Goal: Information Seeking & Learning: Learn about a topic

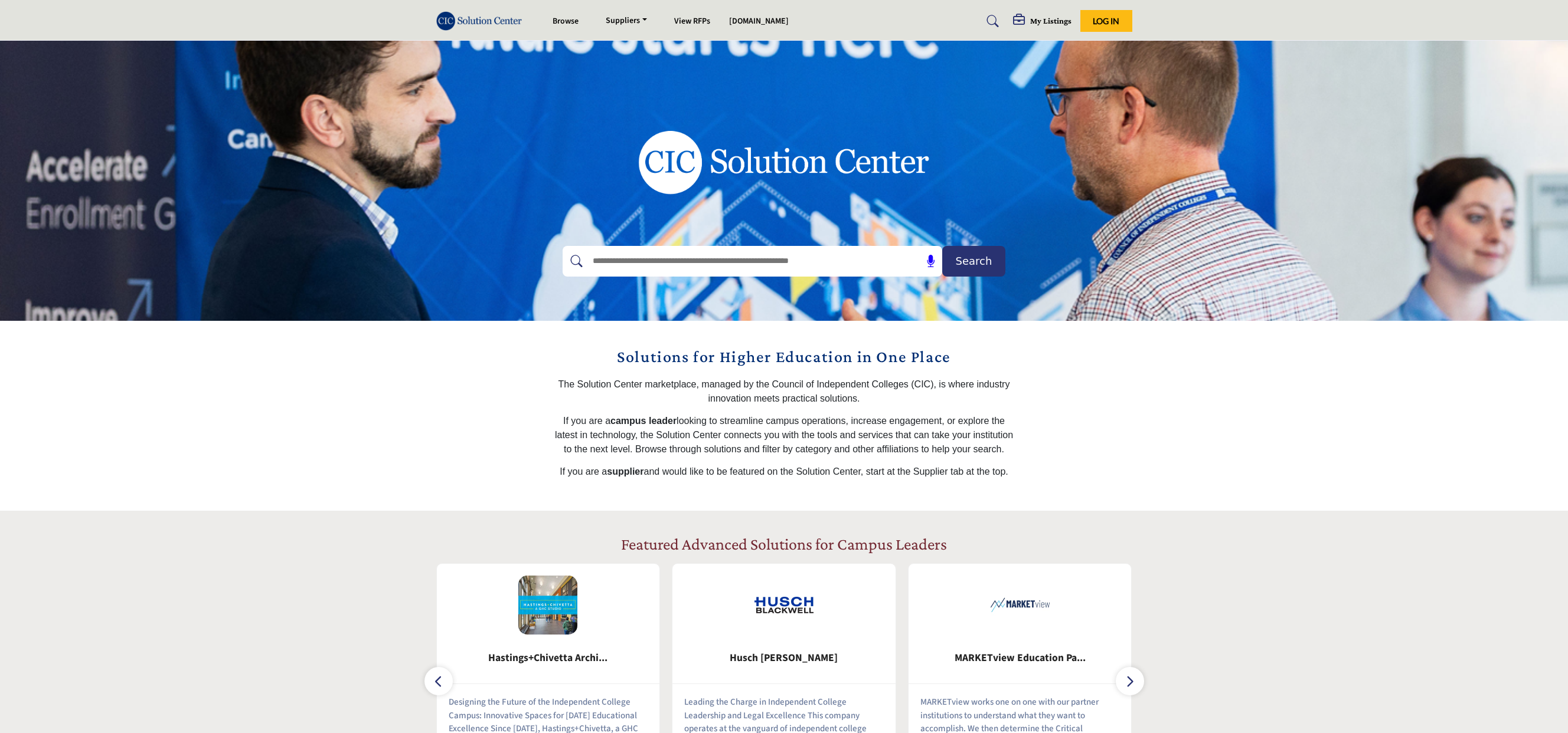
click at [746, 267] on input "text" at bounding box center [727, 261] width 282 height 18
type input "*******"
click at [942, 246] on button "Search" at bounding box center [974, 262] width 63 height 31
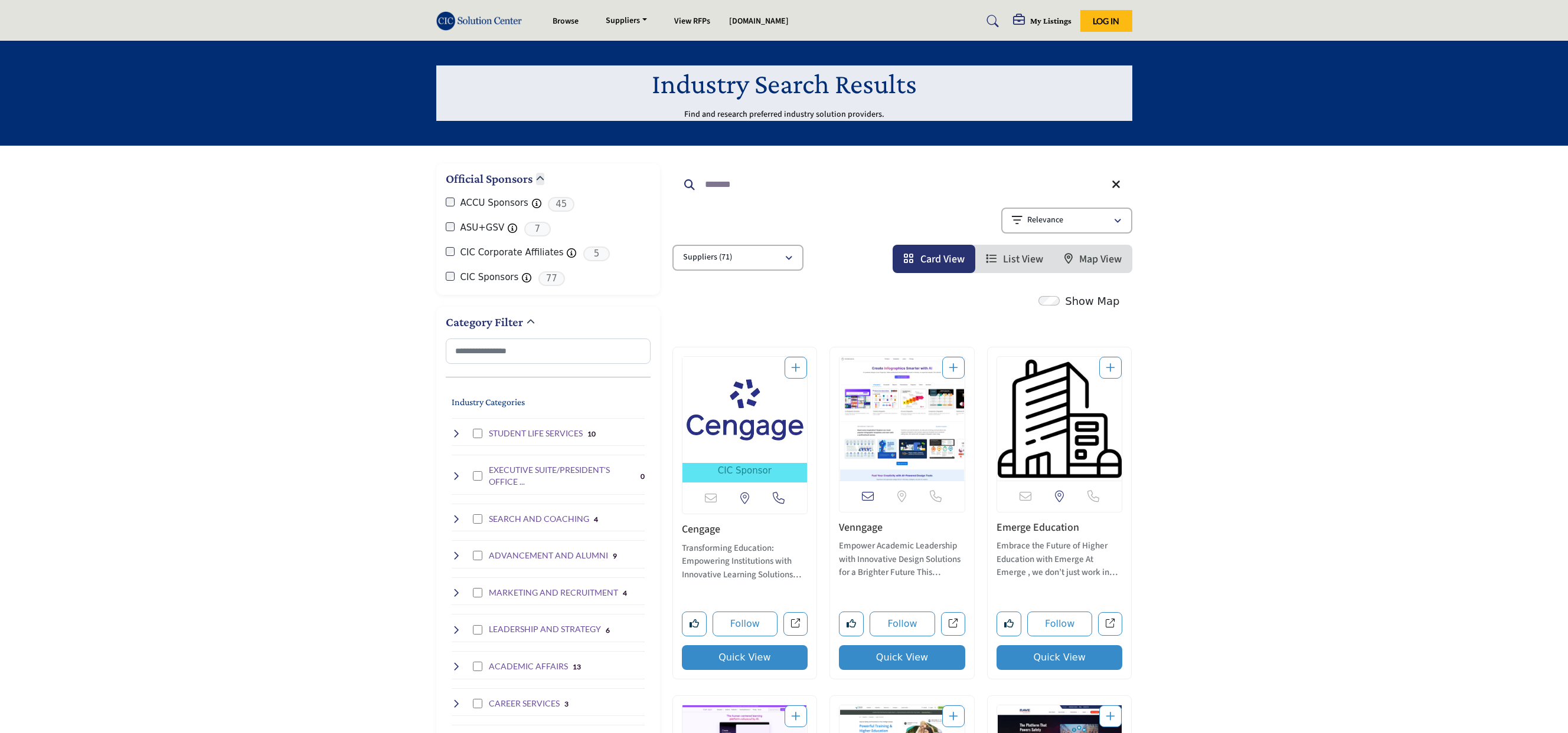
click at [711, 526] on link "Cengage" at bounding box center [701, 529] width 38 height 15
click at [750, 425] on img "Open Listing in new tab" at bounding box center [745, 410] width 125 height 106
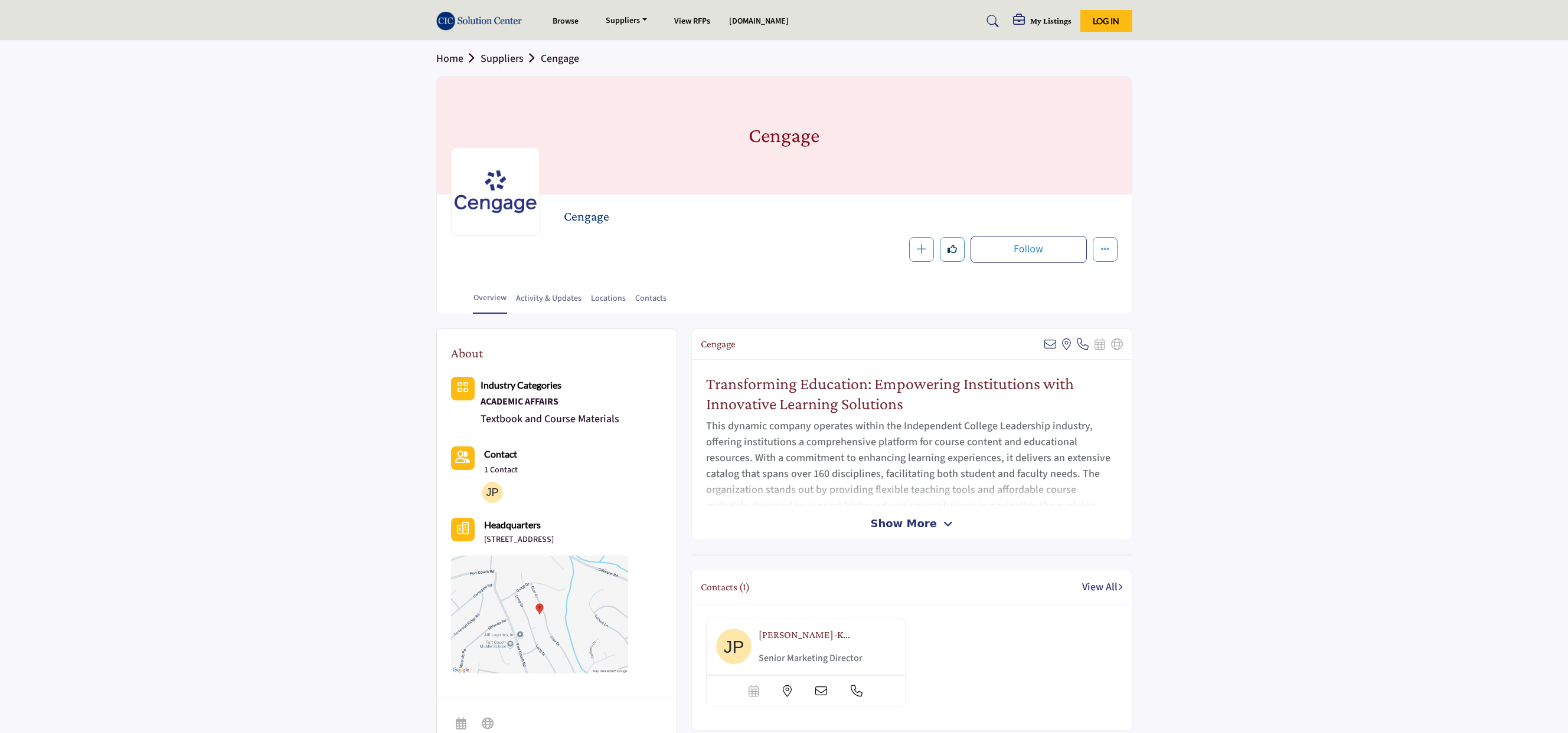
click at [901, 512] on div "Cengage View email address of this listing View the location of this listing Ca…" at bounding box center [912, 434] width 441 height 212
click at [925, 524] on span "Show More" at bounding box center [903, 524] width 66 height 16
